Goal: Check status: Check status

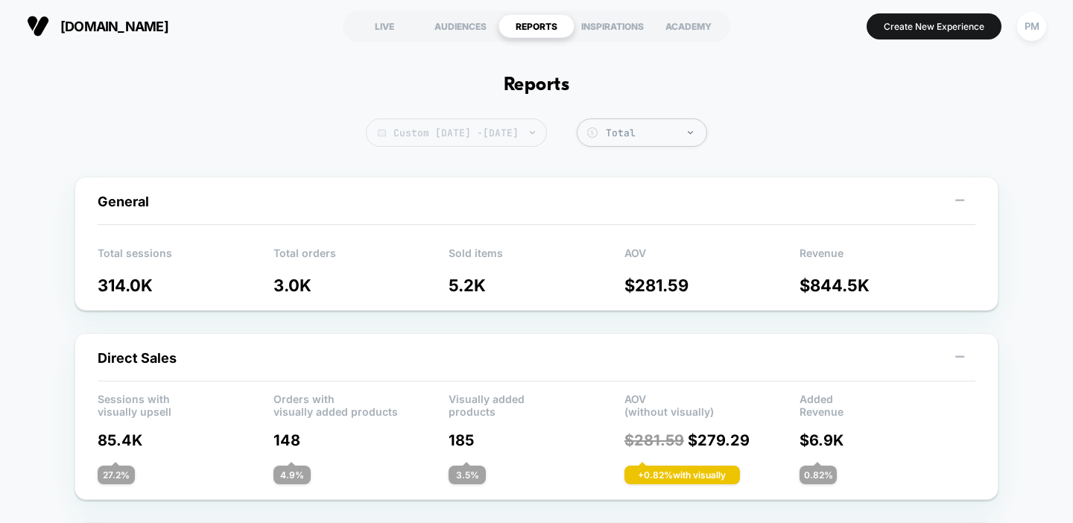
click at [478, 142] on span "Custom [DATE] - [DATE]" at bounding box center [456, 132] width 181 height 28
select select "*"
select select "****"
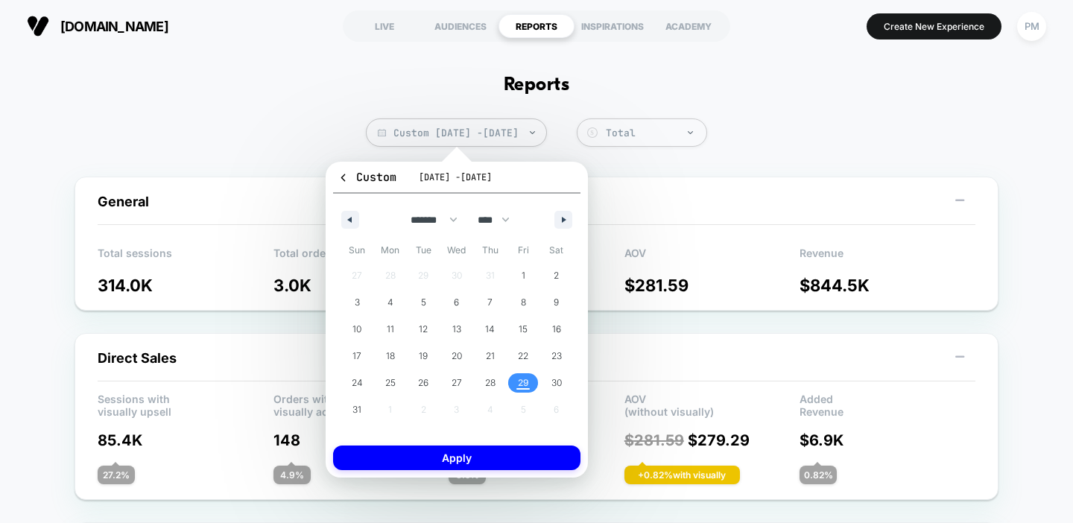
click at [523, 393] on span "29" at bounding box center [523, 383] width 11 height 27
click at [532, 455] on button "Apply" at bounding box center [456, 458] width 247 height 25
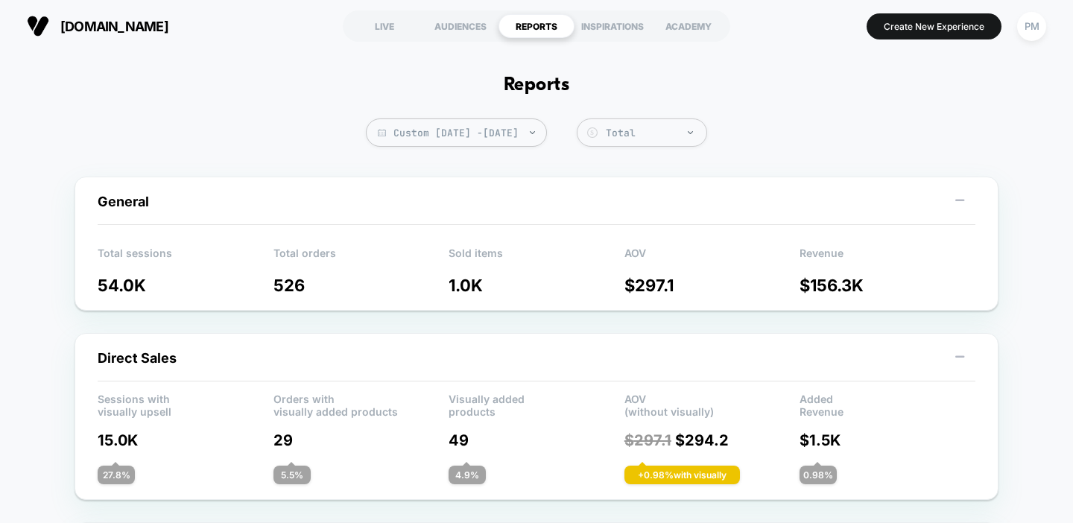
click at [489, 137] on span "Custom [DATE] - [DATE]" at bounding box center [456, 132] width 181 height 28
select select "*"
select select "****"
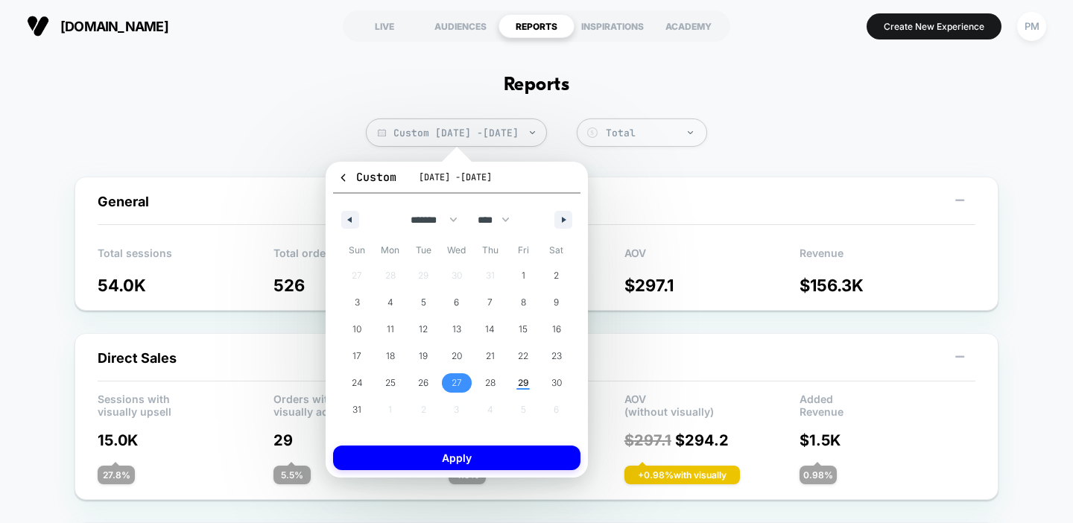
click at [459, 382] on span "27" at bounding box center [457, 383] width 10 height 27
click at [518, 384] on span "29" at bounding box center [523, 383] width 11 height 27
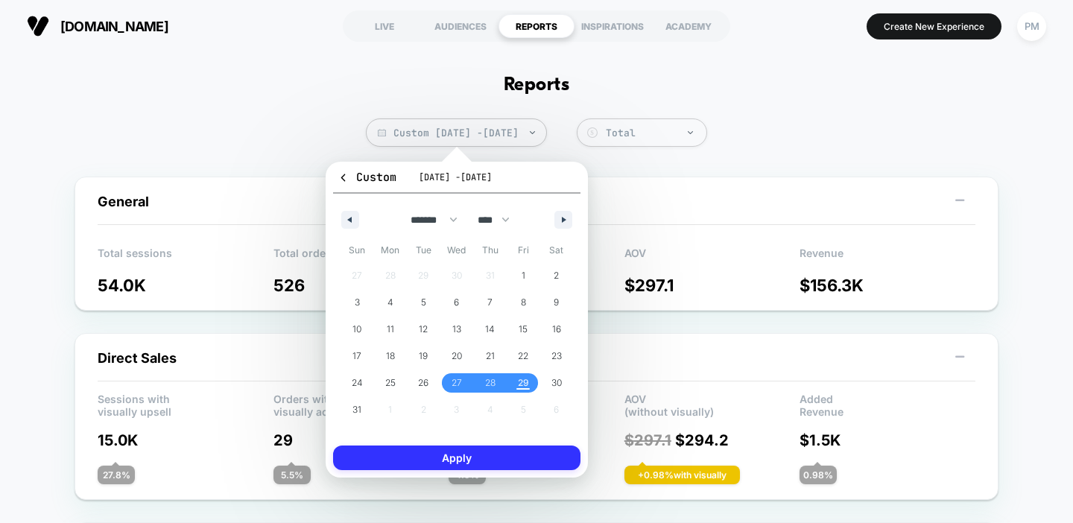
click at [510, 460] on button "Apply" at bounding box center [456, 458] width 247 height 25
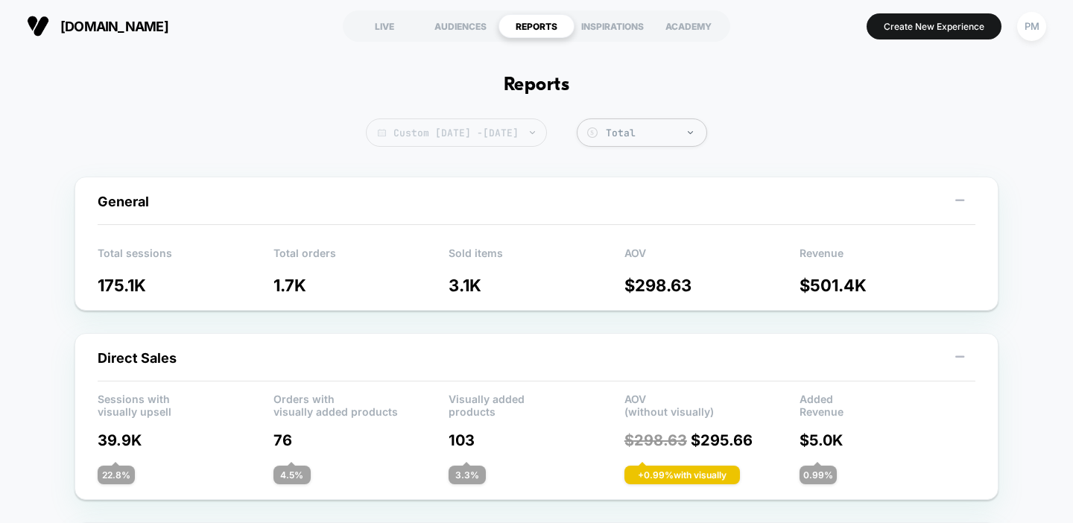
click at [459, 142] on span "Custom [DATE] - [DATE]" at bounding box center [456, 132] width 181 height 28
select select "*"
select select "****"
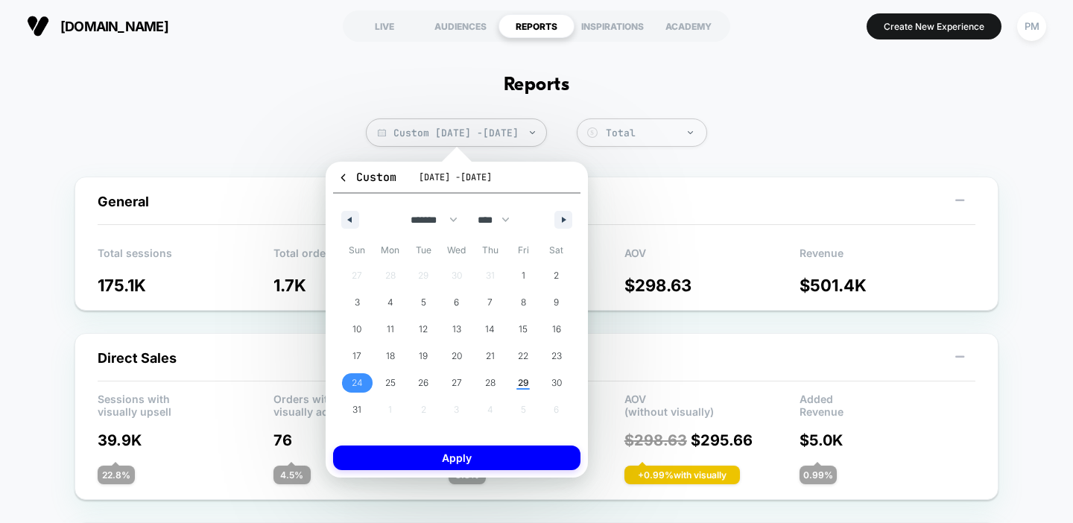
click at [362, 386] on span "24" at bounding box center [357, 383] width 11 height 27
click at [548, 382] on span "30" at bounding box center [556, 382] width 34 height 19
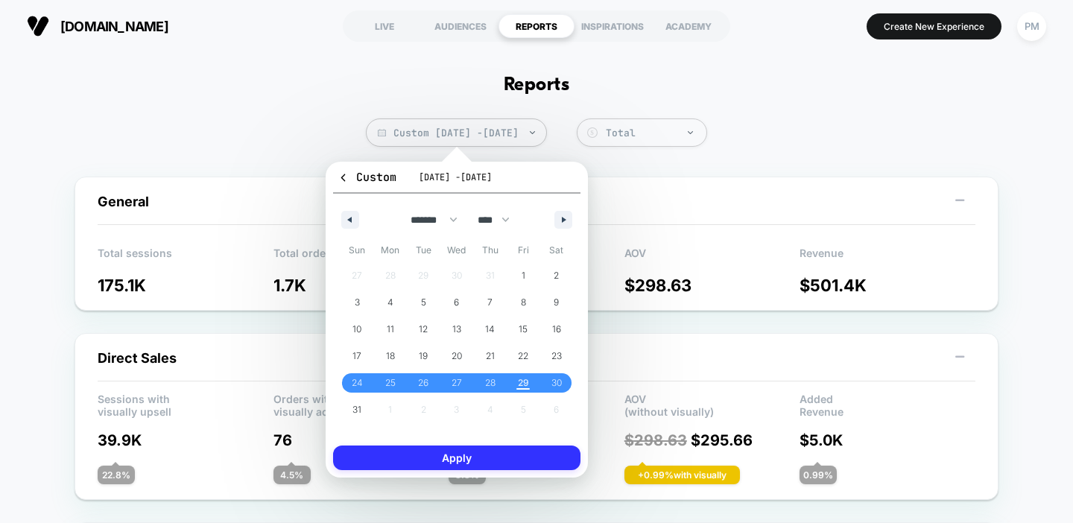
click at [544, 462] on button "Apply" at bounding box center [456, 458] width 247 height 25
